Goal: Task Accomplishment & Management: Manage account settings

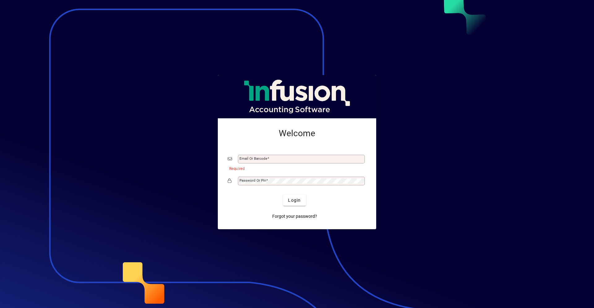
click at [500, 65] on div at bounding box center [297, 154] width 594 height 308
